Goal: Task Accomplishment & Management: Complete application form

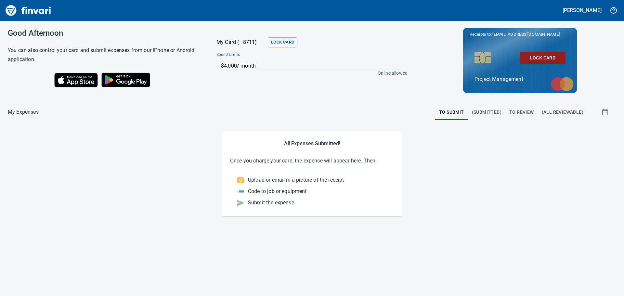
click at [524, 110] on span "To Review" at bounding box center [521, 112] width 25 height 8
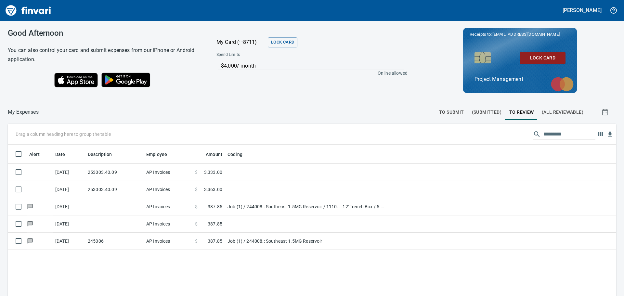
scroll to position [220, 599]
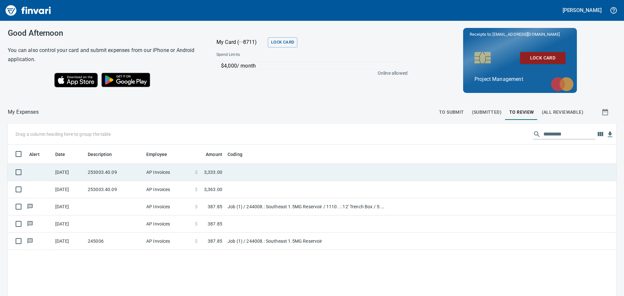
click at [112, 170] on td "253003.40.09" at bounding box center [114, 172] width 59 height 17
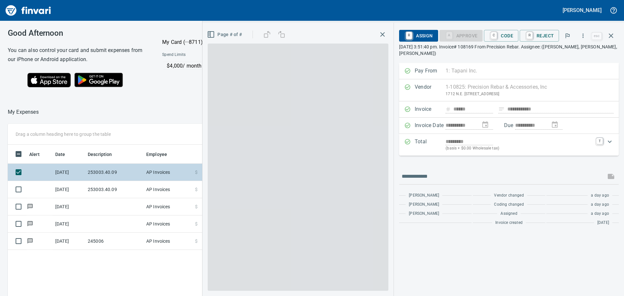
scroll to position [220, 436]
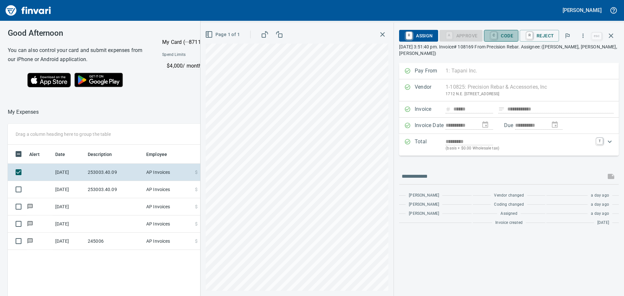
click at [505, 34] on span "C Code" at bounding box center [501, 35] width 24 height 11
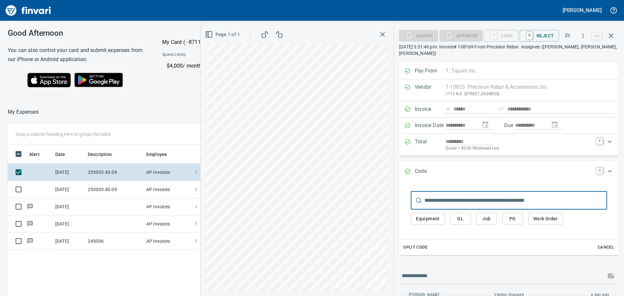
click at [488, 218] on span "Job" at bounding box center [487, 219] width 10 height 8
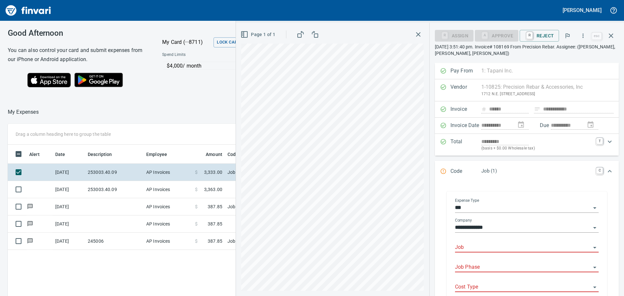
click at [492, 246] on input "Job" at bounding box center [523, 247] width 136 height 9
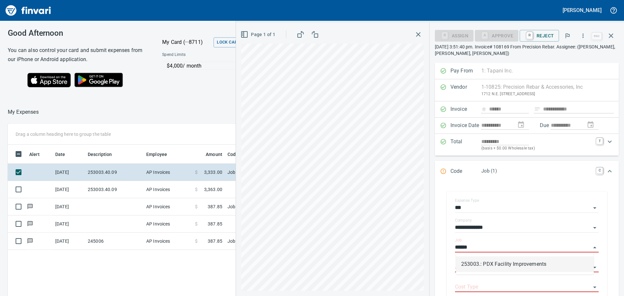
click at [506, 263] on li "253003.: PDX Facility Improvements" at bounding box center [525, 265] width 138 height 16
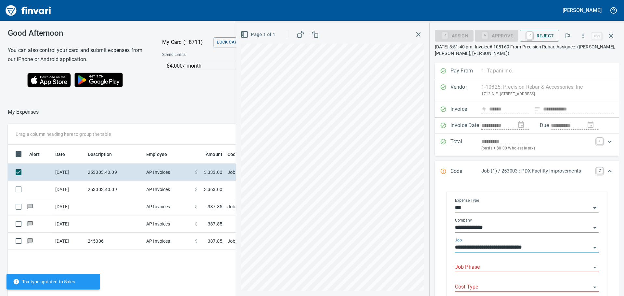
type input "**********"
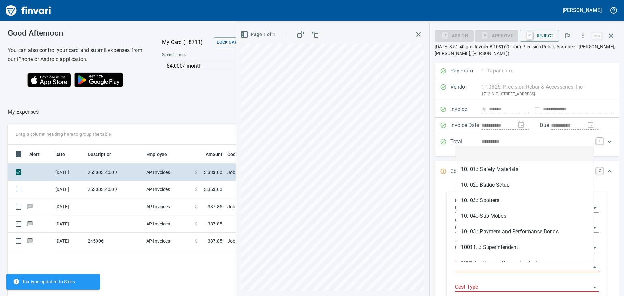
click at [484, 267] on input "Job Phase" at bounding box center [523, 267] width 136 height 9
type input "*"
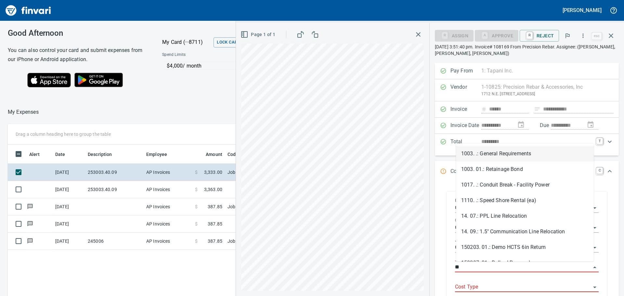
type input "*"
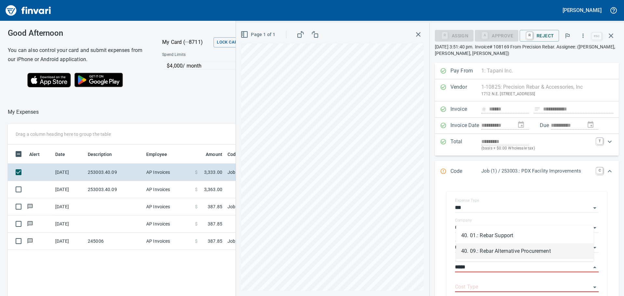
click at [503, 248] on li "40. 09.: Rebar Alternative Procurement" at bounding box center [525, 252] width 138 height 16
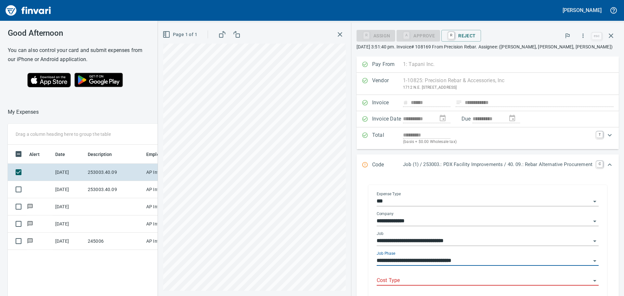
type input "**********"
click at [411, 282] on input "Cost Type" at bounding box center [484, 280] width 214 height 9
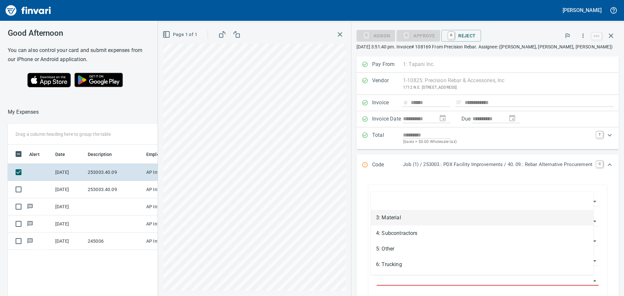
click at [405, 215] on li "3: Material" at bounding box center [482, 218] width 223 height 16
type input "**********"
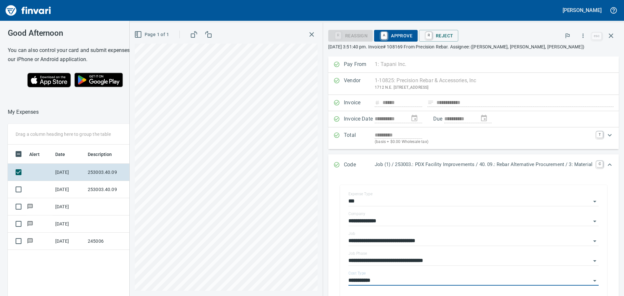
click at [396, 32] on span "A Approve" at bounding box center [395, 35] width 33 height 11
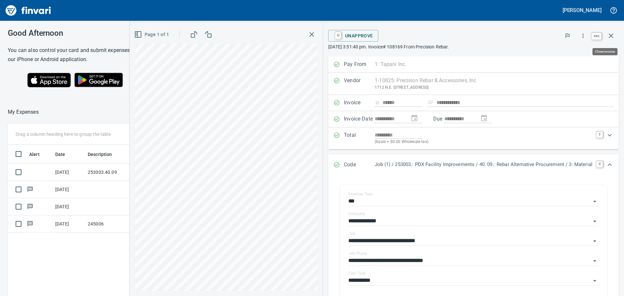
click at [611, 34] on icon "button" at bounding box center [611, 36] width 8 height 8
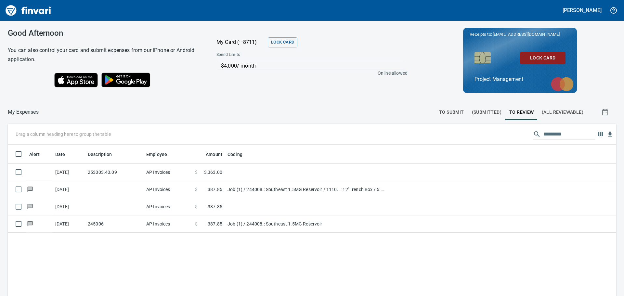
scroll to position [220, 598]
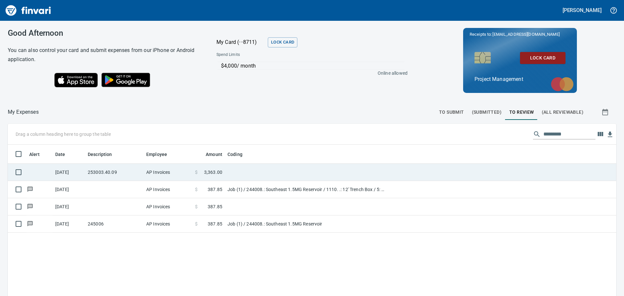
click at [130, 169] on td "253003.40.09" at bounding box center [114, 172] width 59 height 17
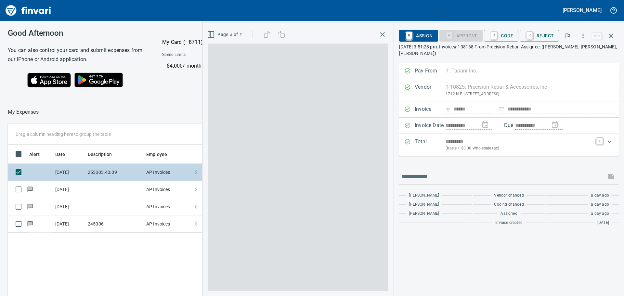
scroll to position [220, 436]
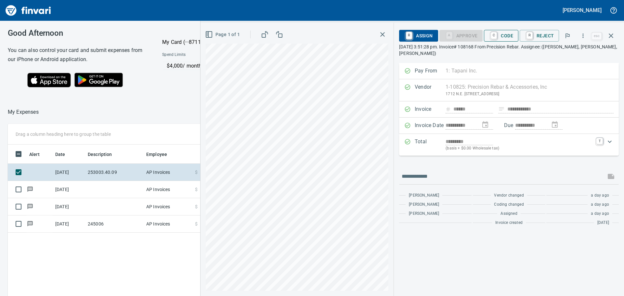
click at [508, 36] on span "C Code" at bounding box center [501, 35] width 24 height 11
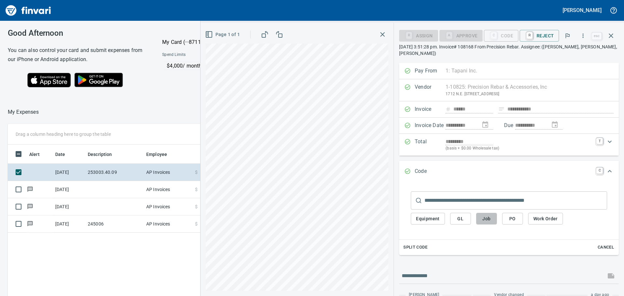
click at [487, 218] on span "Job" at bounding box center [487, 219] width 10 height 8
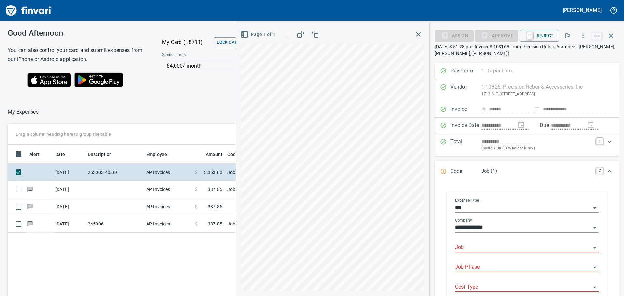
click at [483, 245] on input "Job" at bounding box center [523, 247] width 136 height 9
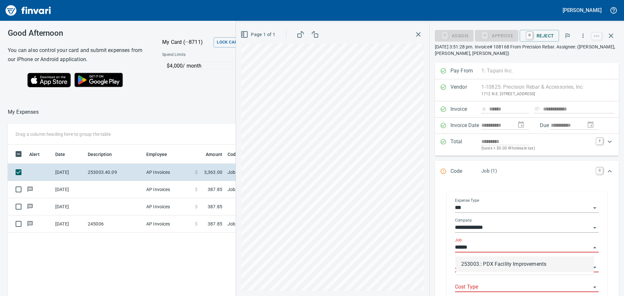
click at [492, 262] on li "253003.: PDX Facility Improvements" at bounding box center [525, 265] width 138 height 16
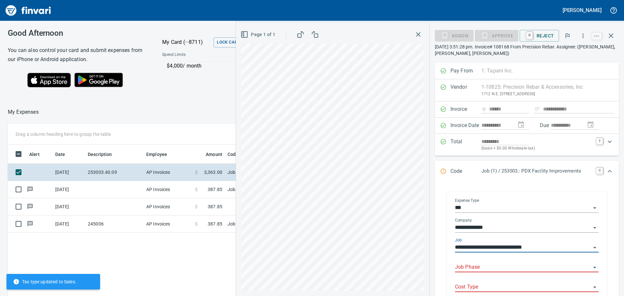
type input "**********"
click at [484, 266] on input "Job Phase" at bounding box center [523, 267] width 136 height 9
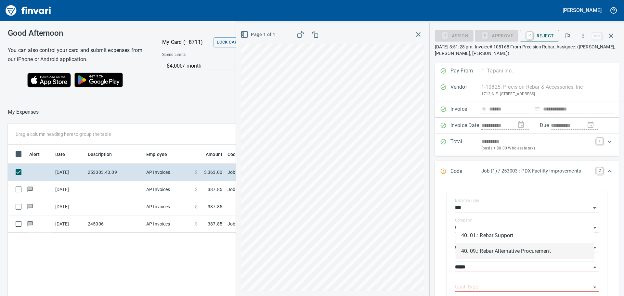
click at [506, 252] on li "40. 09.: Rebar Alternative Procurement" at bounding box center [525, 252] width 138 height 16
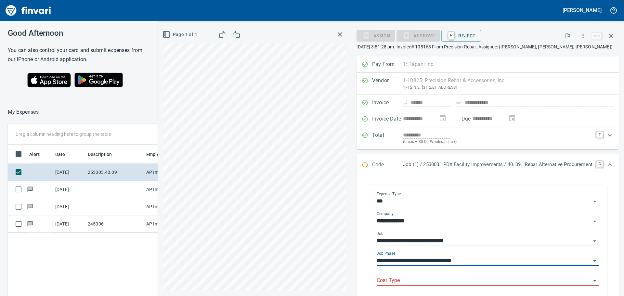
type input "**********"
click at [406, 278] on input "Cost Type" at bounding box center [484, 280] width 214 height 9
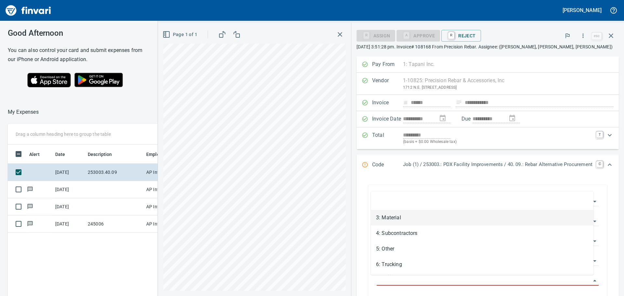
click at [399, 216] on li "3: Material" at bounding box center [482, 218] width 223 height 16
type input "**********"
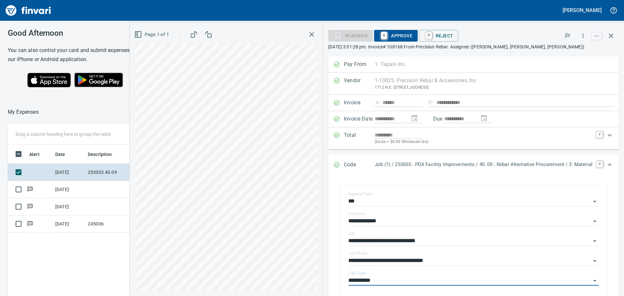
click at [391, 36] on span "A Approve" at bounding box center [395, 35] width 33 height 11
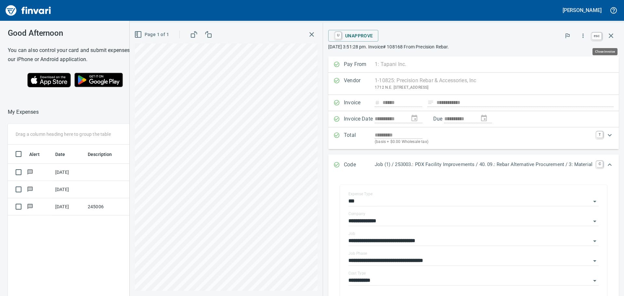
click at [612, 35] on icon "button" at bounding box center [611, 35] width 5 height 5
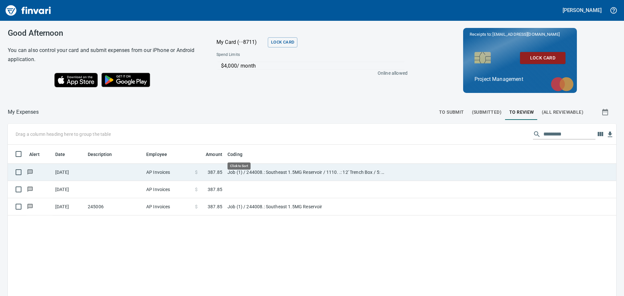
scroll to position [220, 599]
